Goal: Task Accomplishment & Management: Manage account settings

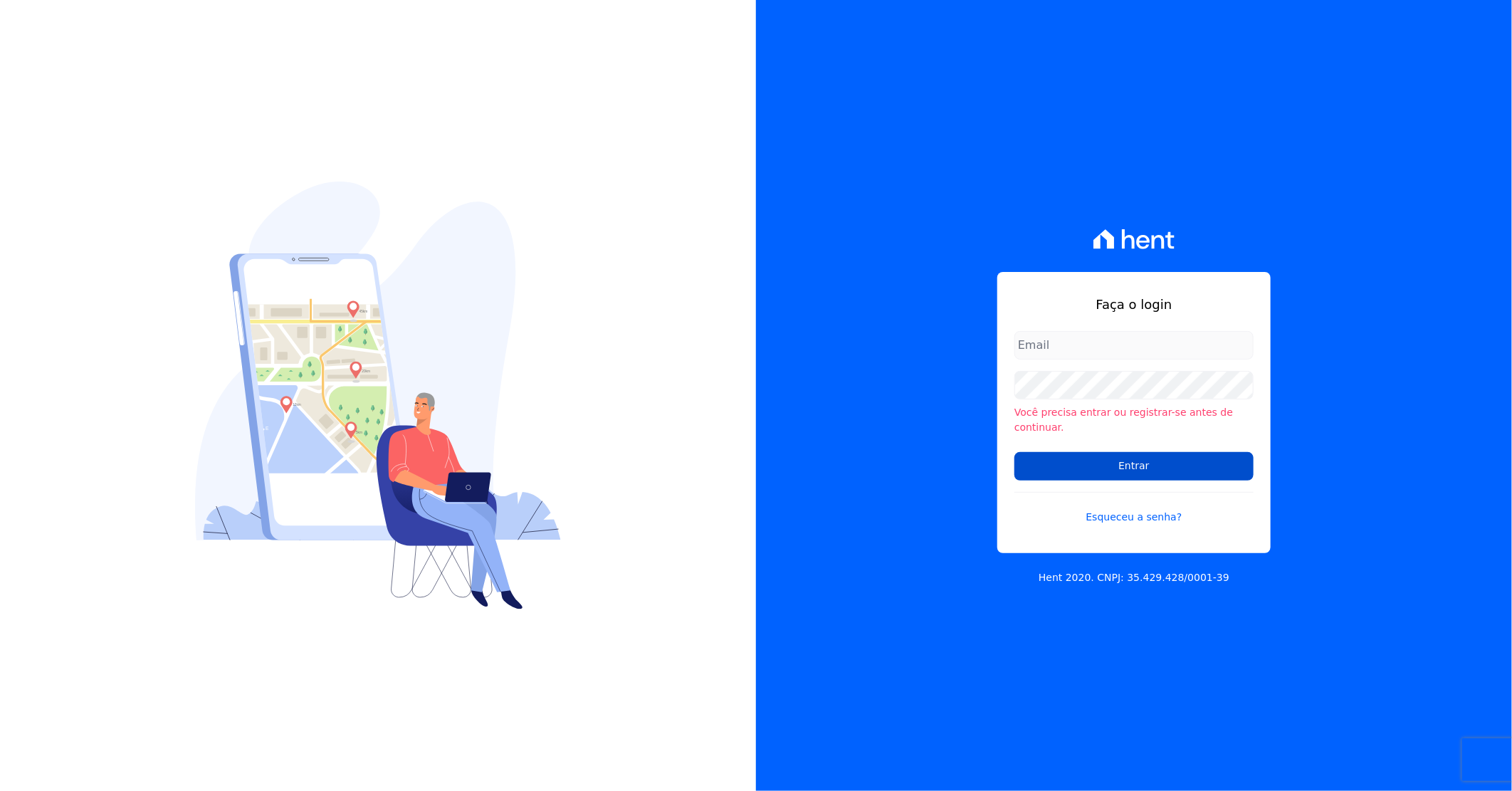
type input "[PERSON_NAME][EMAIL_ADDRESS][DOMAIN_NAME]"
click at [1101, 452] on input "Entrar" at bounding box center [1134, 466] width 239 height 28
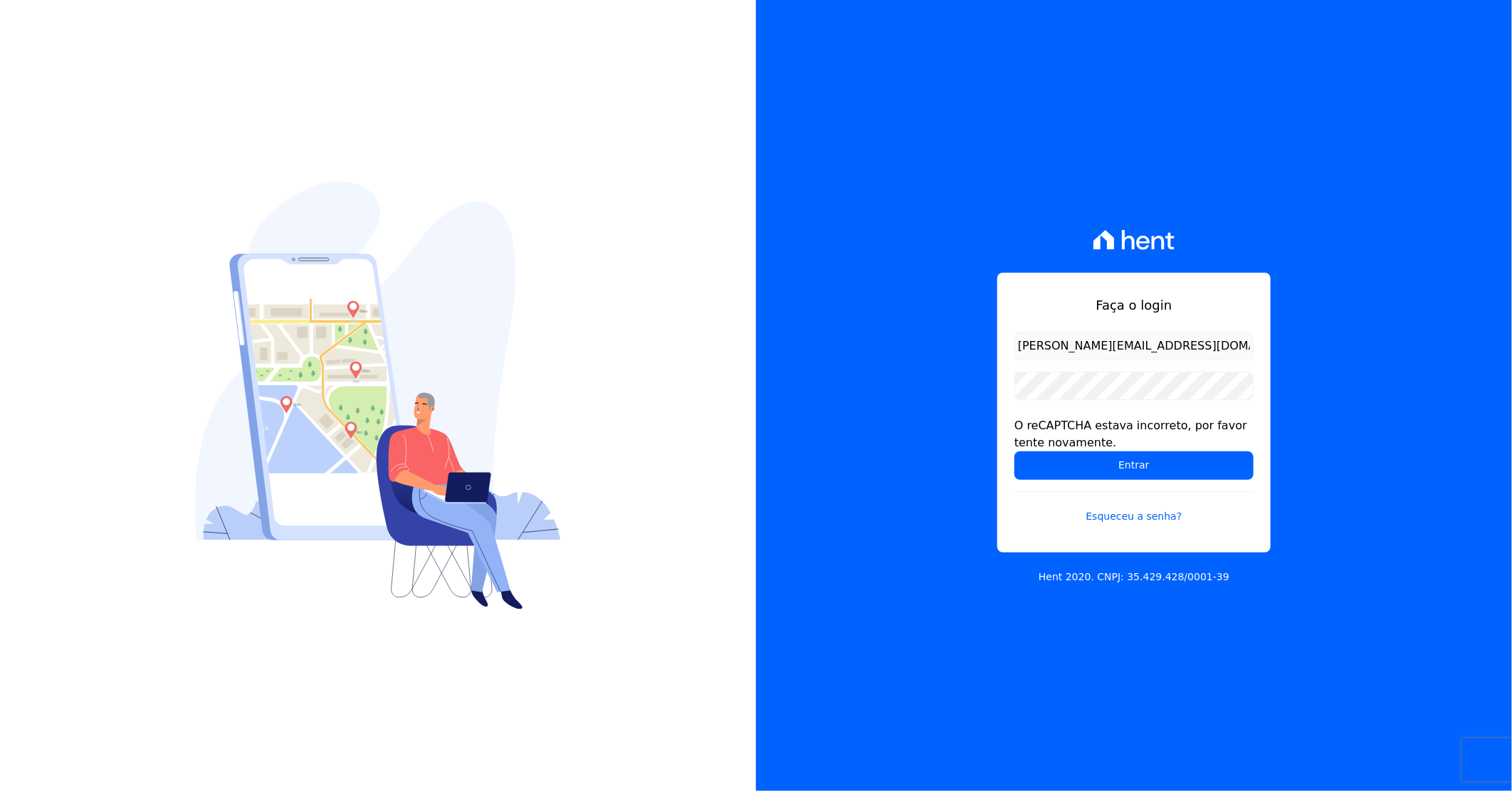
click at [1109, 482] on form "darla@celinaguimaraes.com.br O reCAPTCHA estava incorreto, por favor tente nova…" at bounding box center [1134, 435] width 239 height 209
click at [1118, 474] on input "Entrar" at bounding box center [1134, 465] width 239 height 28
click at [1116, 472] on input "Entrar" at bounding box center [1134, 465] width 239 height 28
